Goal: Find specific page/section: Find specific page/section

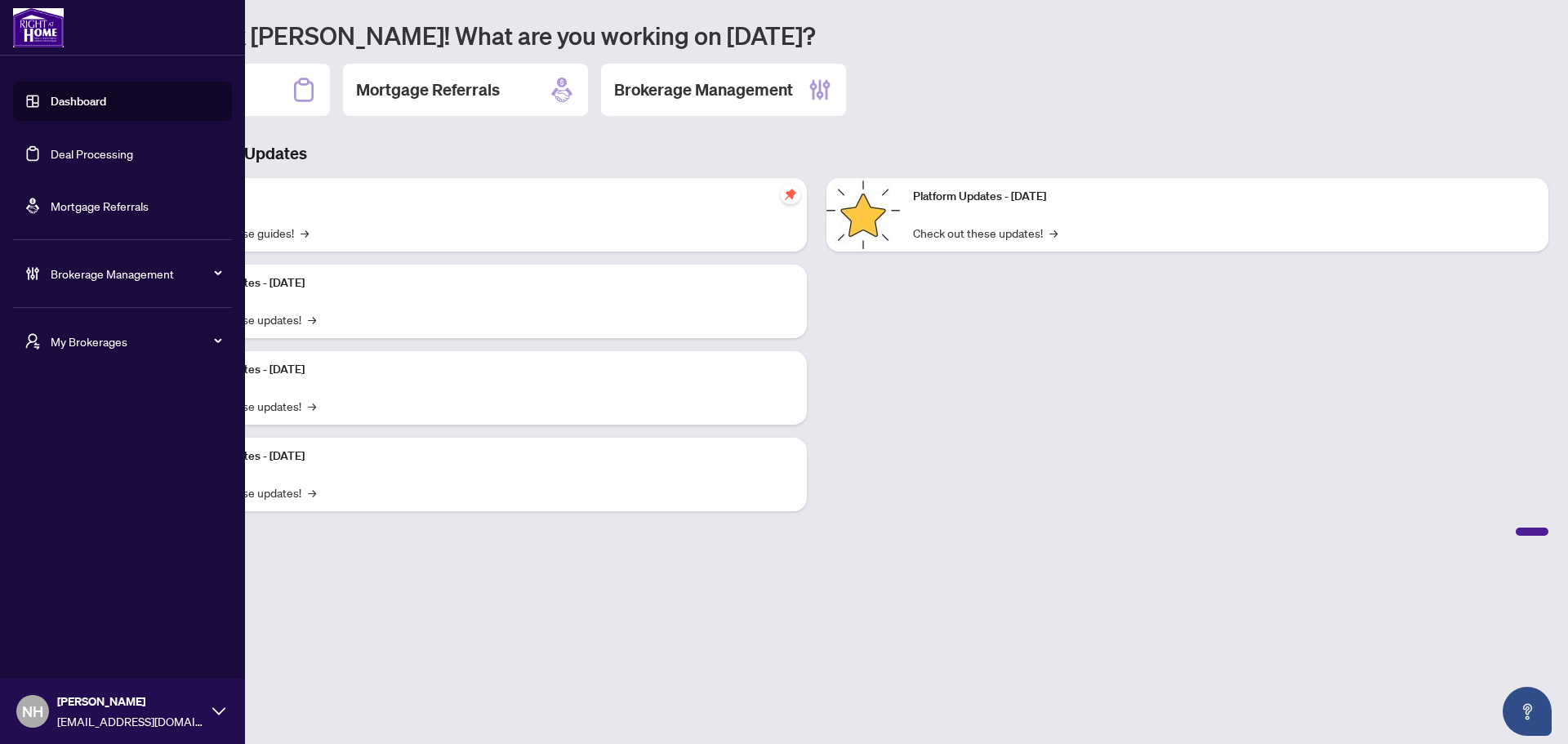
click at [124, 341] on span "My Brokerages" at bounding box center [135, 342] width 170 height 18
click at [109, 403] on span "RAHR" at bounding box center [127, 407] width 186 height 18
